Goal: Task Accomplishment & Management: Manage account settings

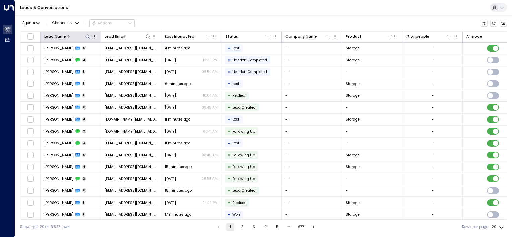
click at [87, 35] on icon at bounding box center [87, 36] width 5 height 5
type input "******"
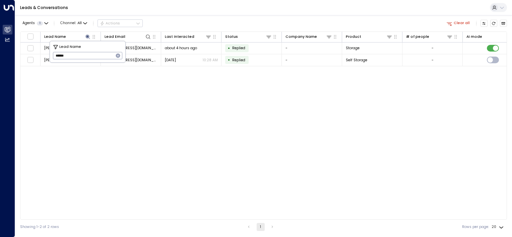
click at [246, 89] on div "Lead Name Lead Email Last Interacted Status Company Name Product # of people AI…" at bounding box center [263, 125] width 486 height 188
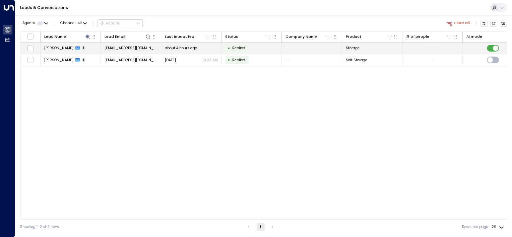
click at [204, 47] on div "about 4 hours ago" at bounding box center [191, 48] width 53 height 5
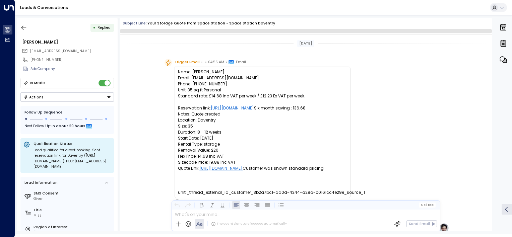
scroll to position [276, 0]
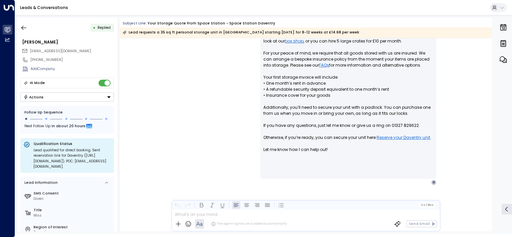
click at [99, 94] on button "Actions" at bounding box center [66, 96] width 93 height 9
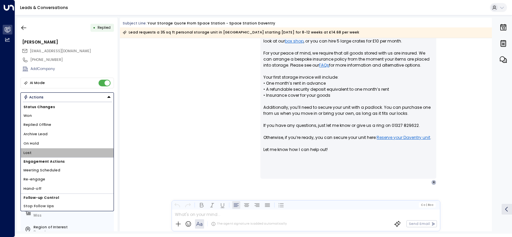
click at [72, 150] on li "Lost" at bounding box center [67, 152] width 93 height 9
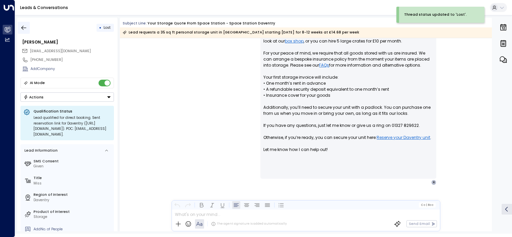
click at [20, 28] on button "button" at bounding box center [24, 28] width 12 height 12
